Goal: Task Accomplishment & Management: Use online tool/utility

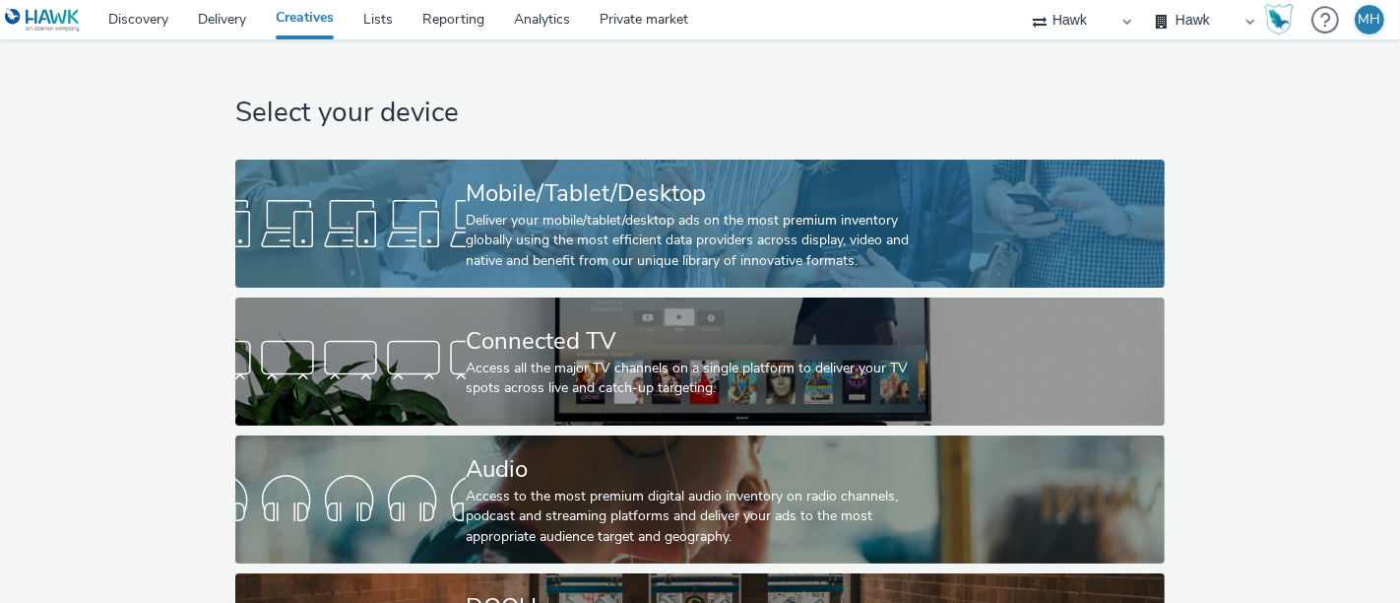
click at [607, 238] on div "Deliver your mobile/tablet/desktop ads on the most premium inventory globally u…" at bounding box center [696, 241] width 461 height 60
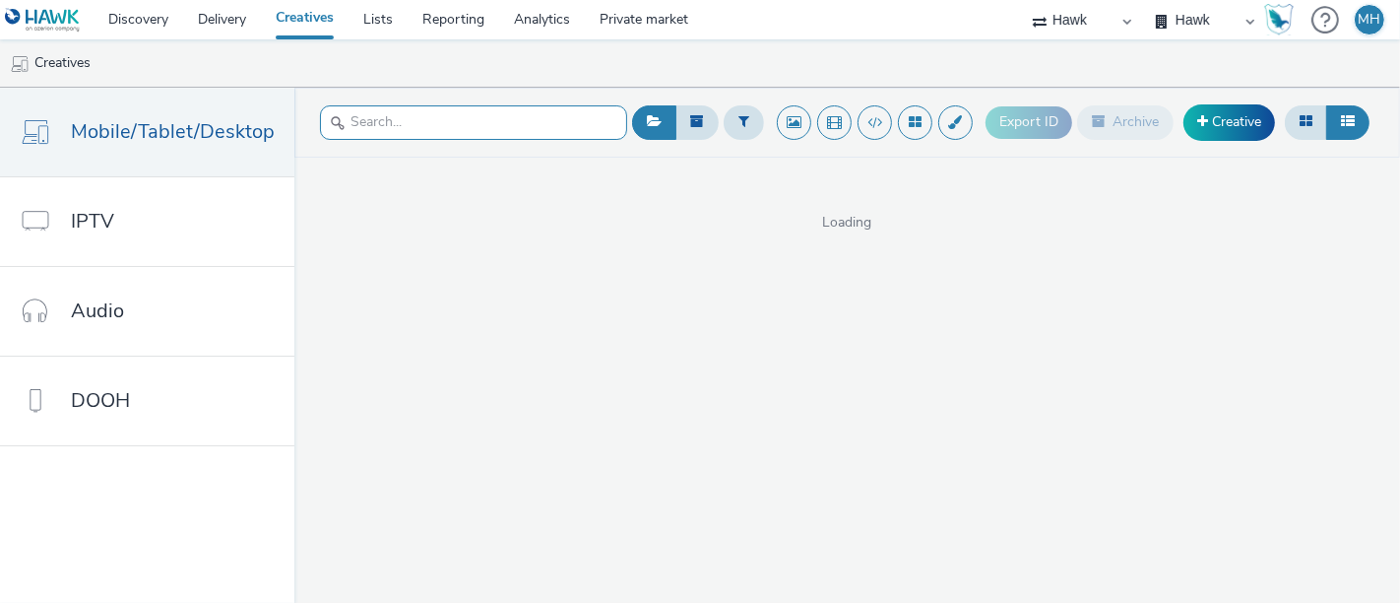
click at [447, 110] on input "text" at bounding box center [473, 122] width 307 height 34
type input "samsung"
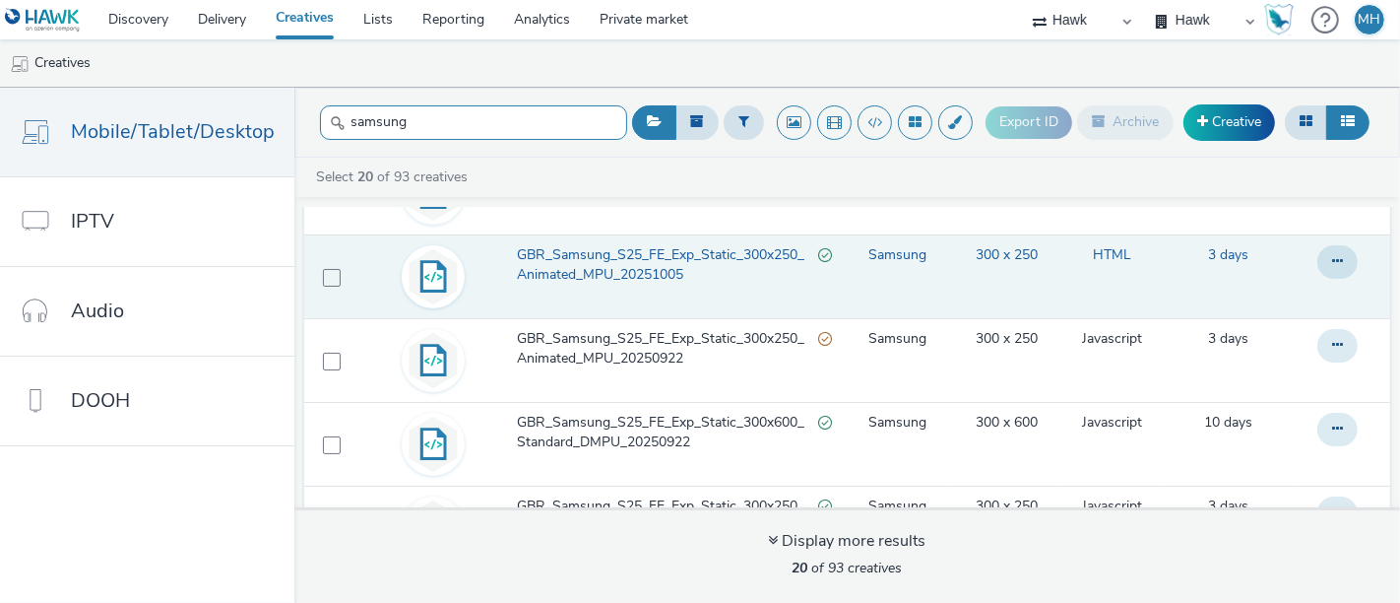
scroll to position [219, 0]
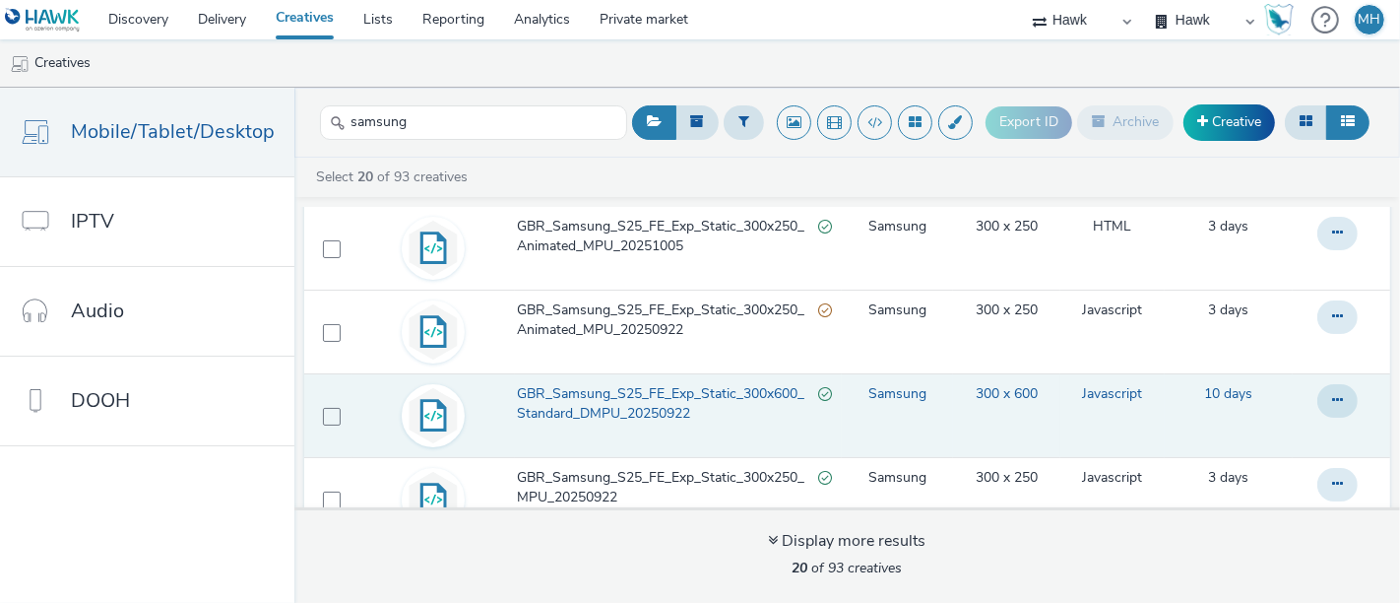
click at [644, 403] on span "GBR_Samsung_S25_FE_Exp_Static_300x600_Standard_DMPU_20250922" at bounding box center [667, 404] width 300 height 40
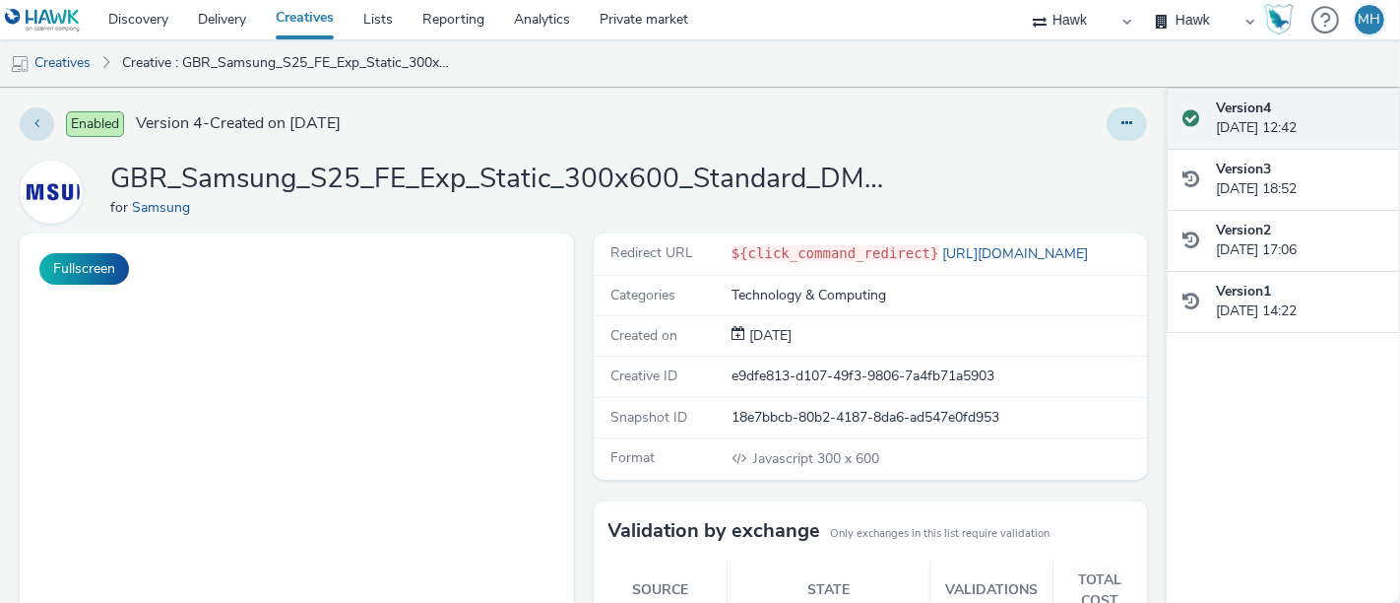
click at [1121, 126] on icon at bounding box center [1126, 123] width 11 height 14
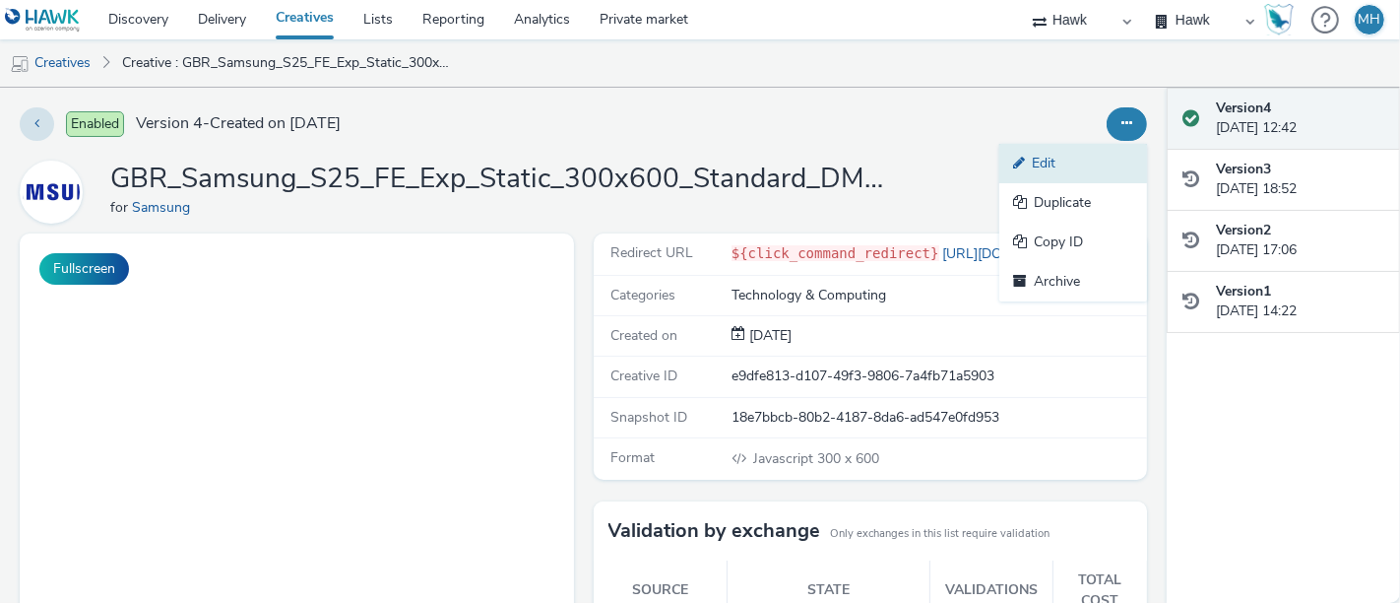
click at [1094, 157] on link "Edit" at bounding box center [1073, 163] width 148 height 39
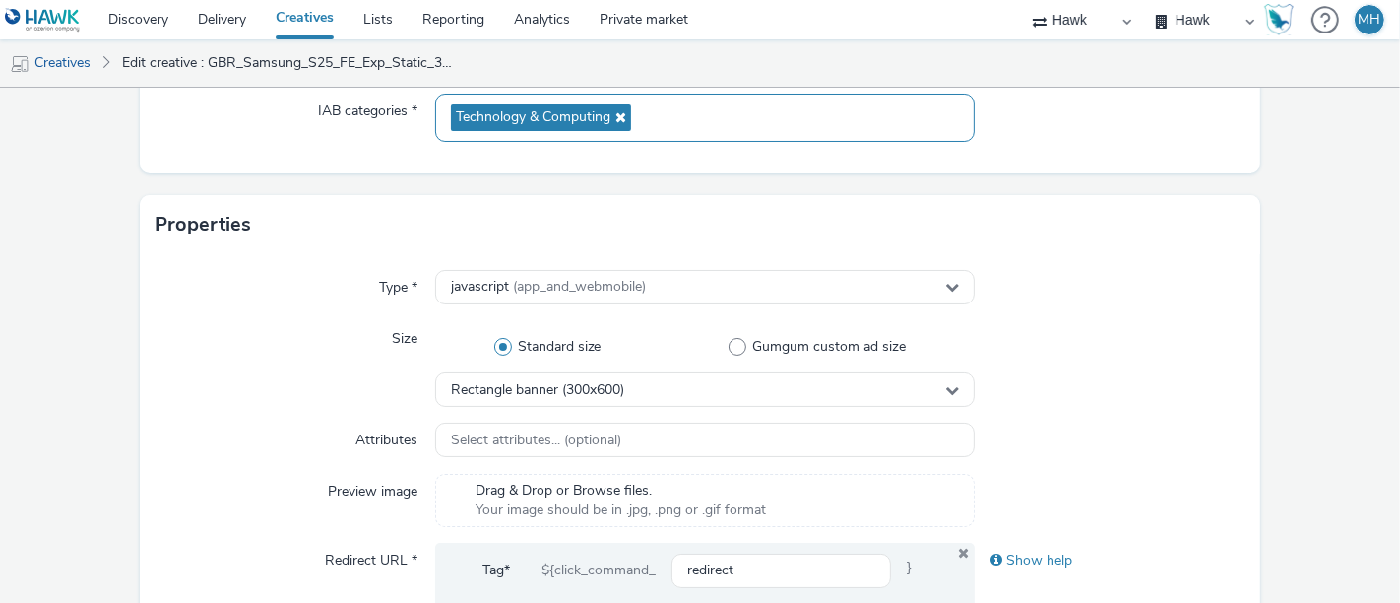
scroll to position [328, 0]
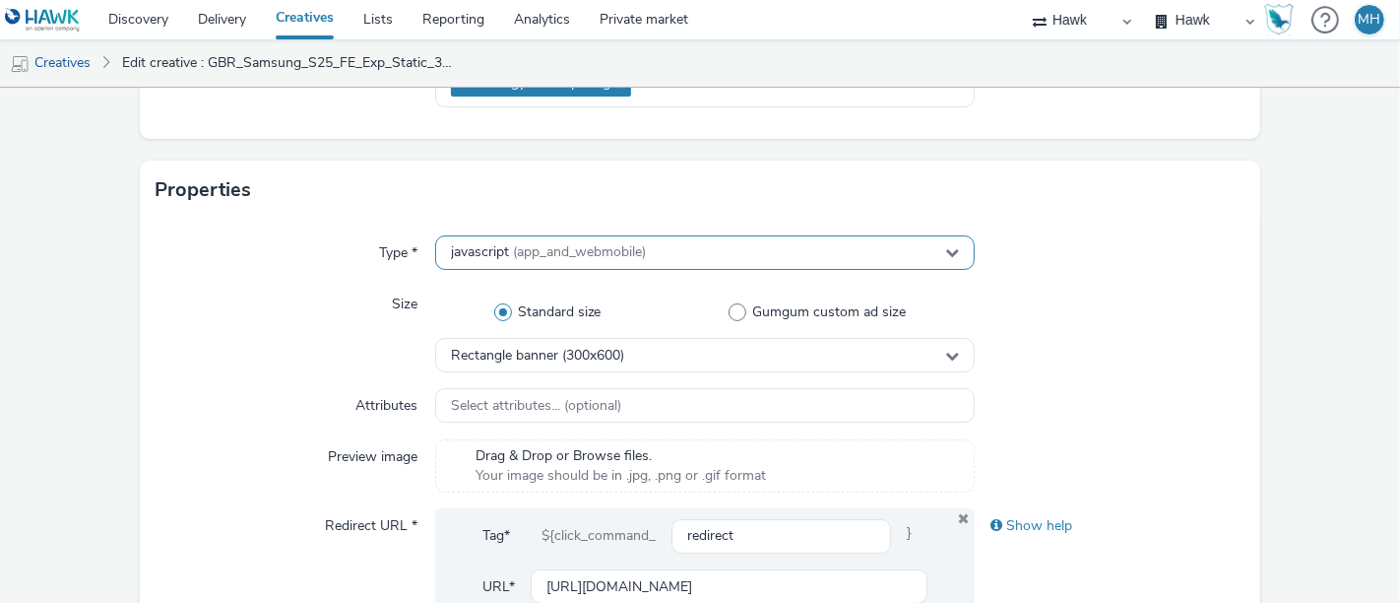
click at [672, 254] on div "javascript (app_and_webmobile)" at bounding box center [705, 252] width 540 height 34
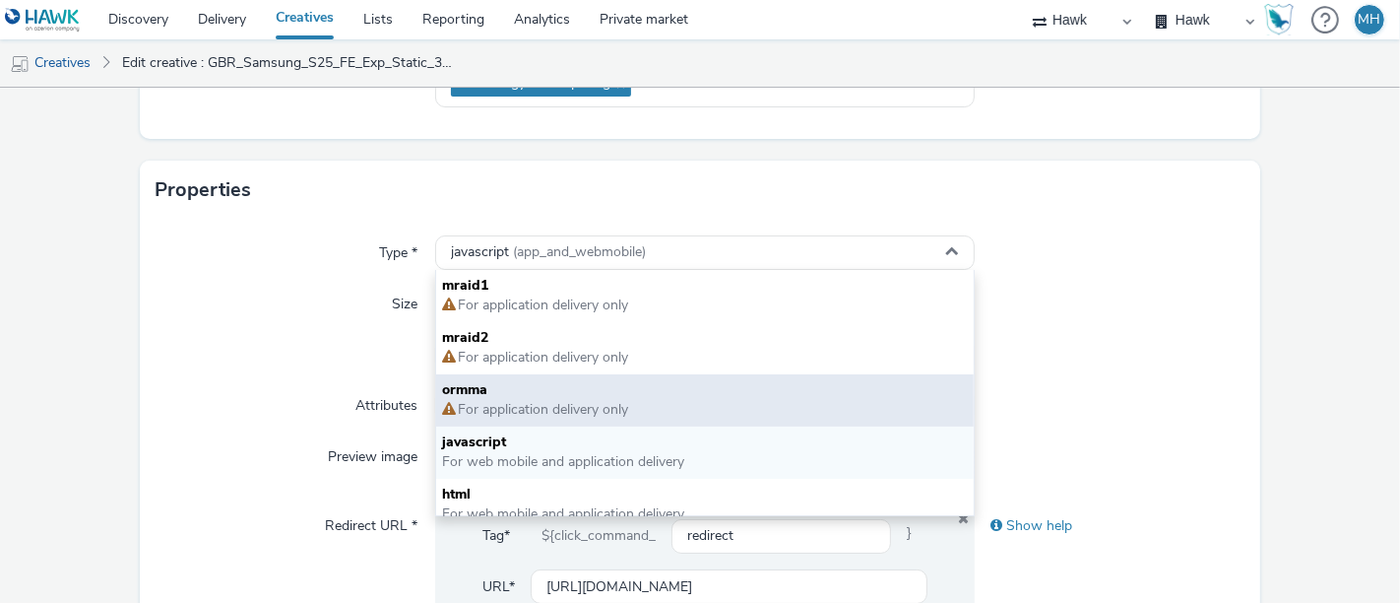
scroll to position [14, 0]
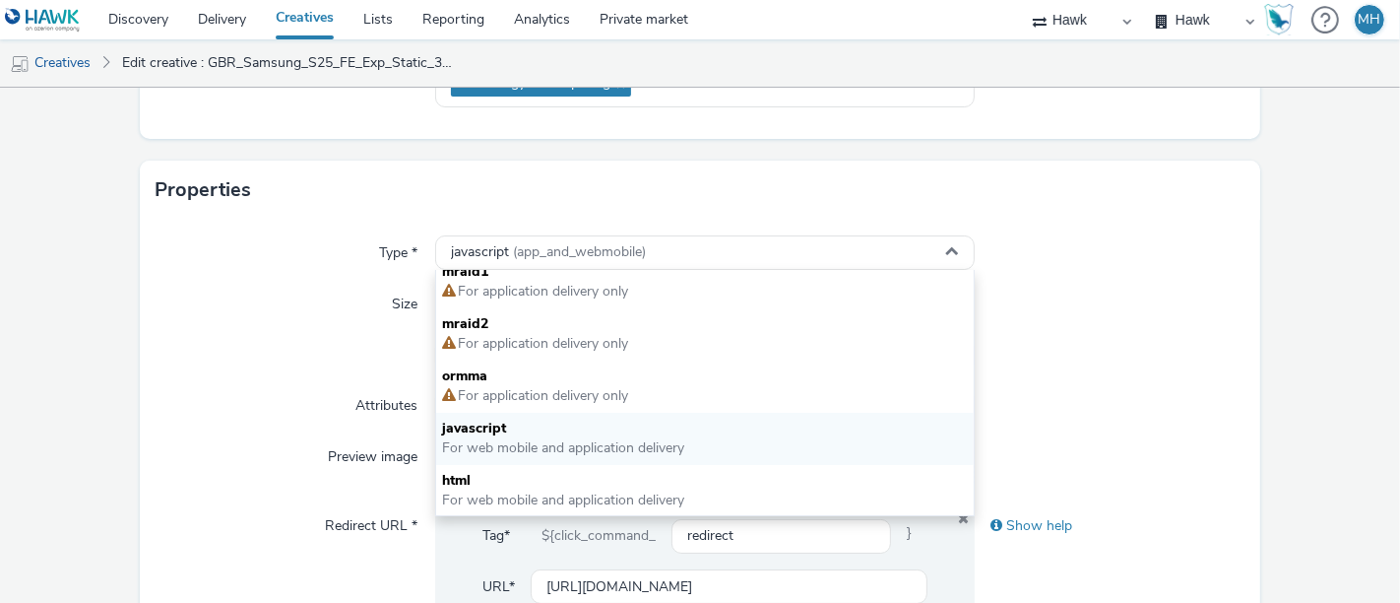
click at [1319, 345] on form "Edit creative General Advertiser * Samsung Name * GBR_Samsung_S25_FE_Exp_Static…" at bounding box center [700, 568] width 1400 height 1616
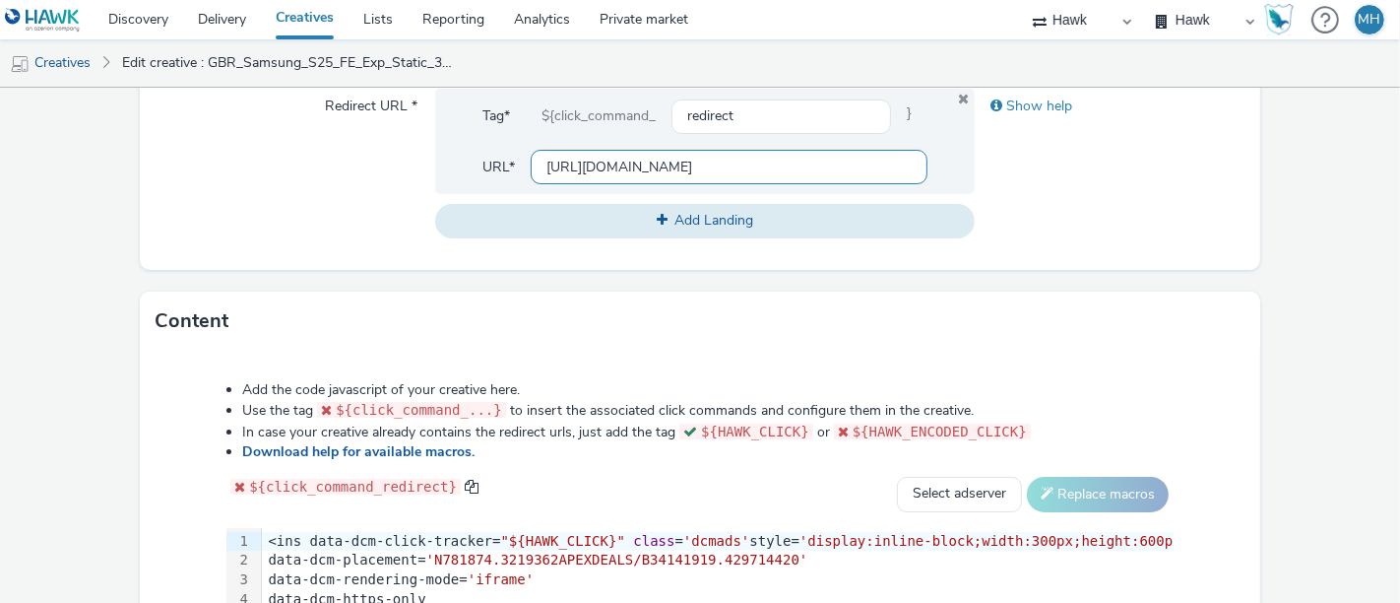
scroll to position [546, 0]
